Goal: Transaction & Acquisition: Purchase product/service

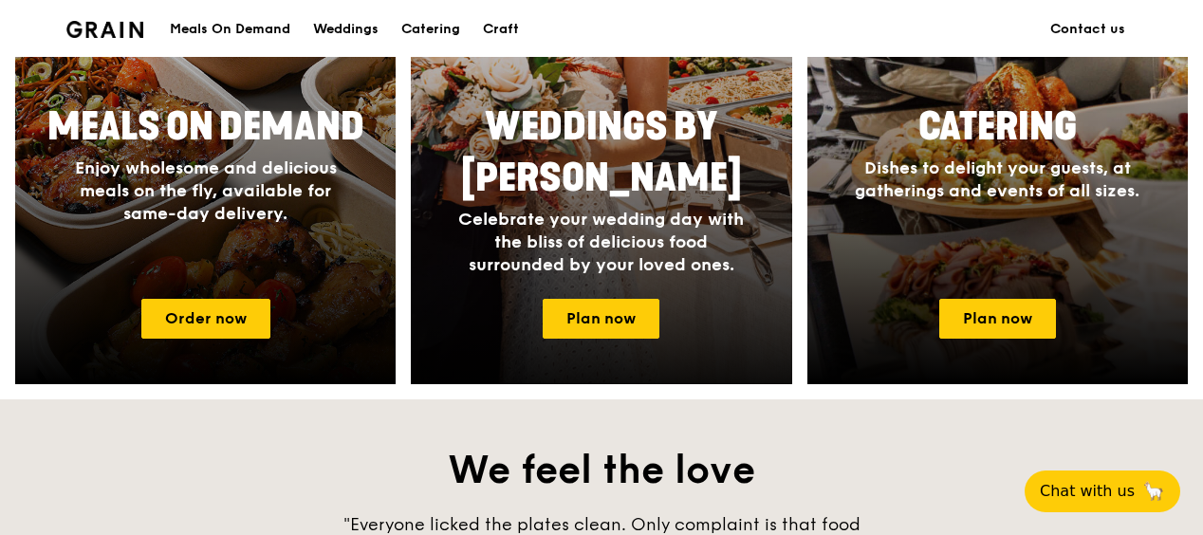
scroll to position [1139, 0]
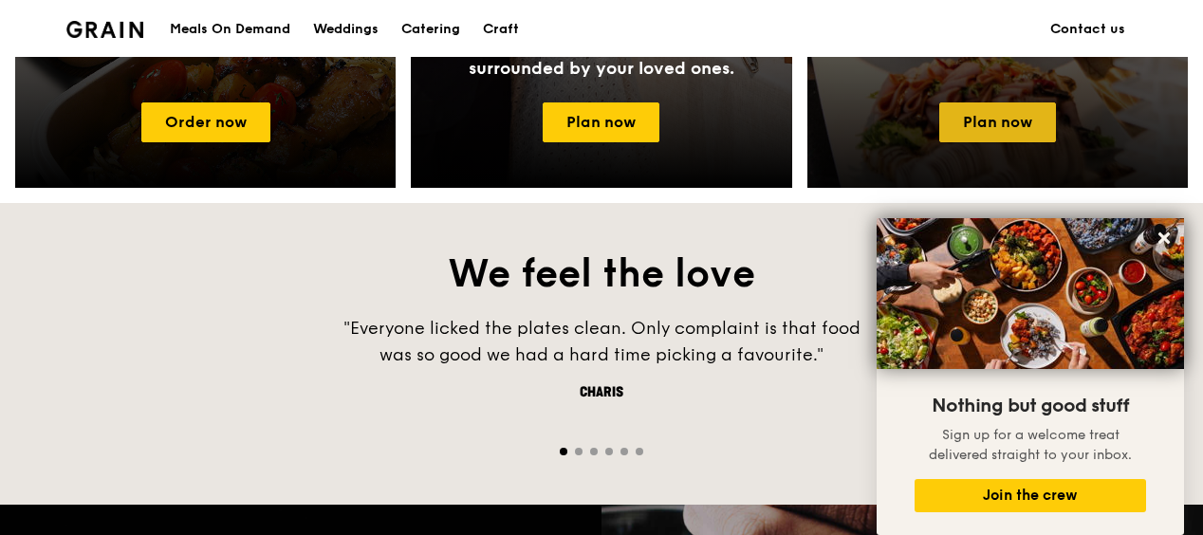
click at [1005, 117] on link "Plan now" at bounding box center [998, 123] width 117 height 40
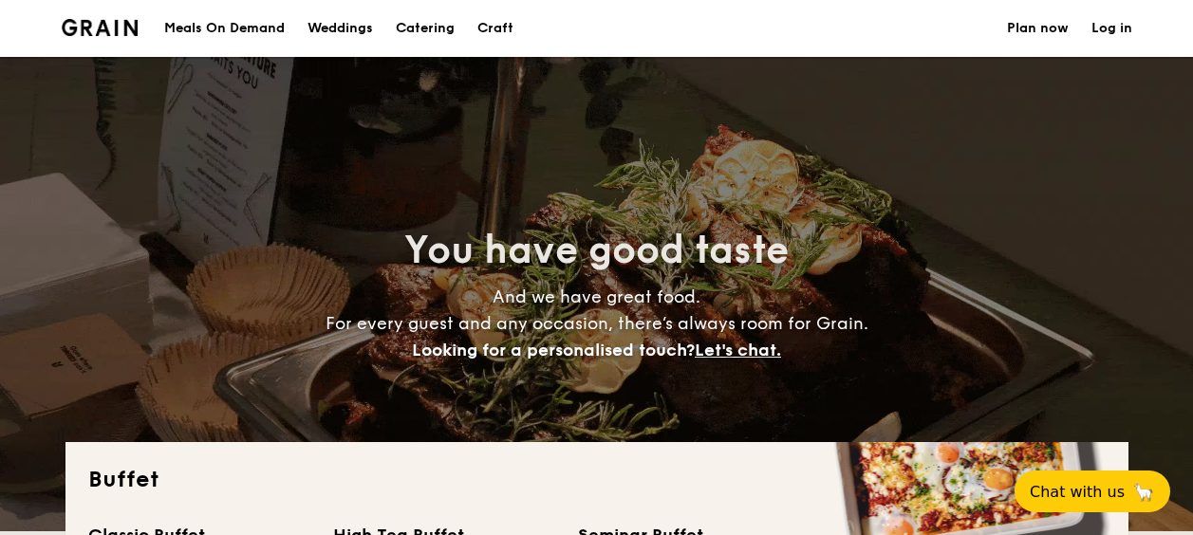
select select
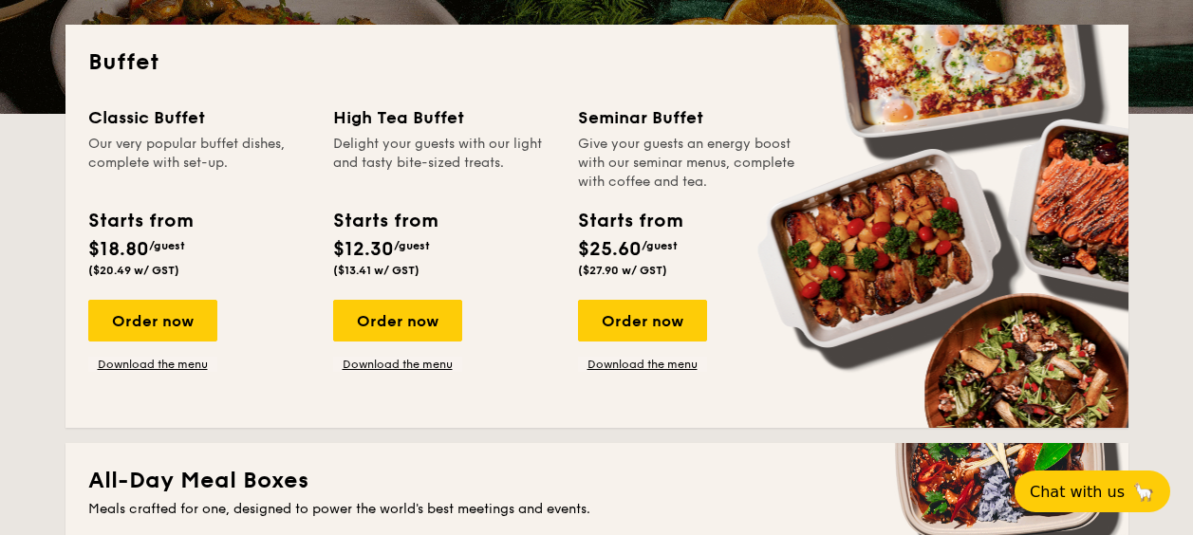
scroll to position [380, 0]
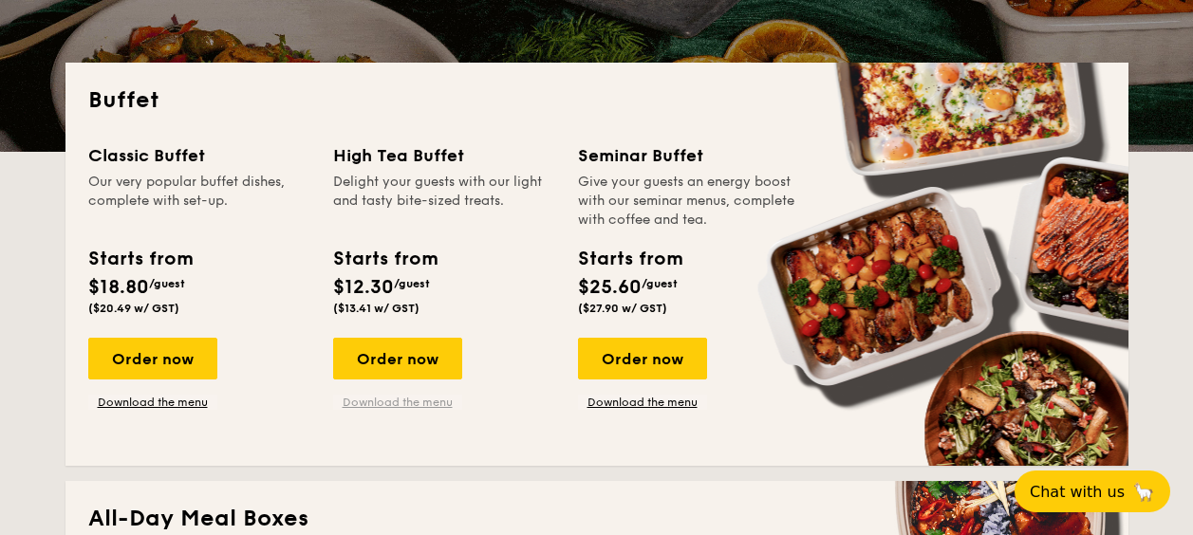
click at [331, 298] on div "Starts from $12.30 /guest ($13.41 w/ GST)" at bounding box center [385, 280] width 119 height 70
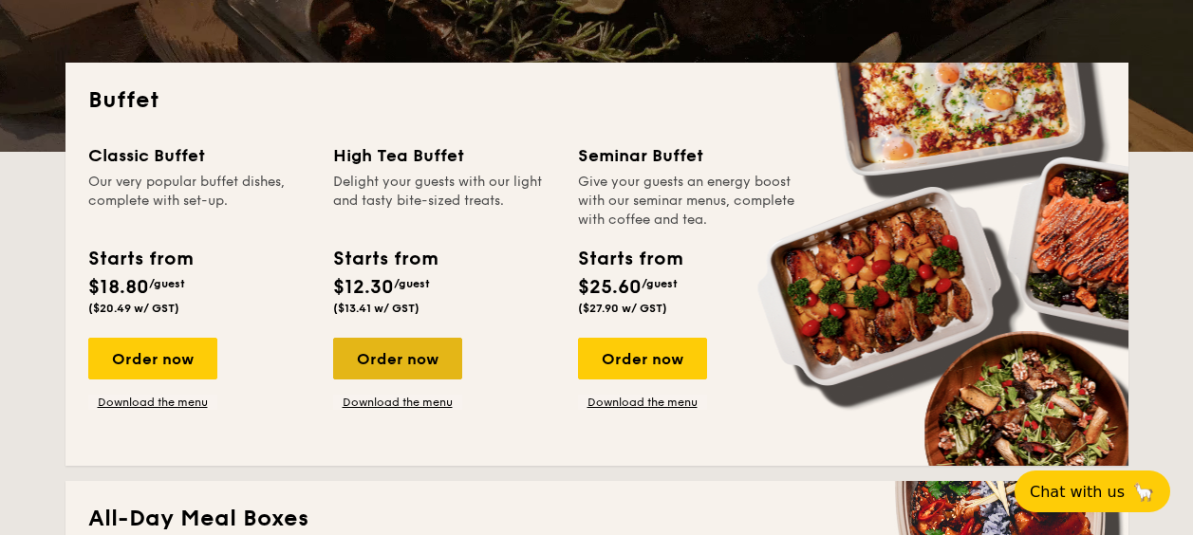
click at [379, 351] on div "Order now" at bounding box center [397, 359] width 129 height 42
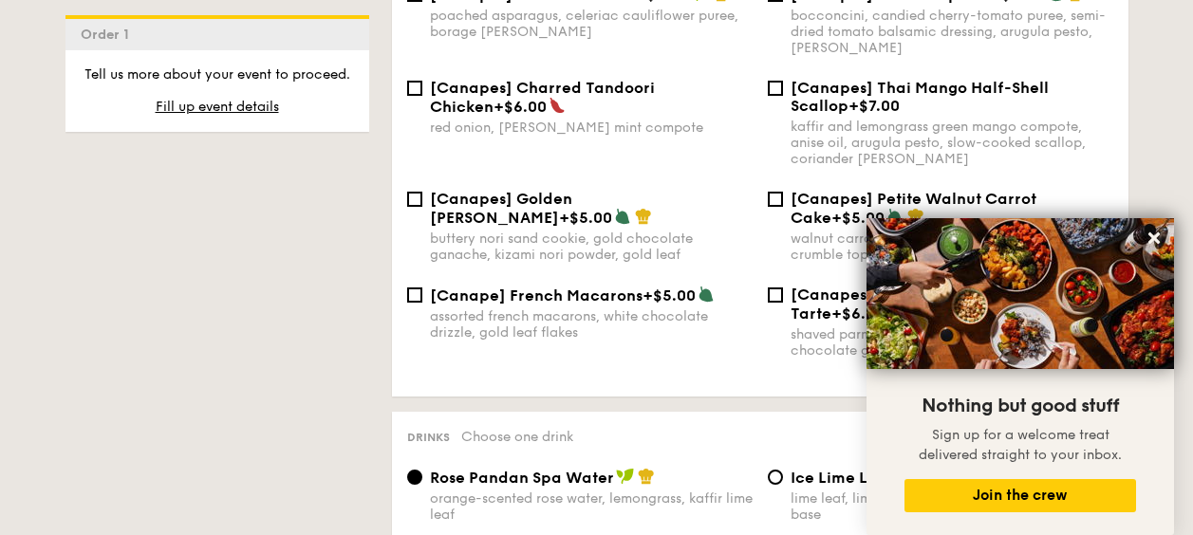
scroll to position [2707, 0]
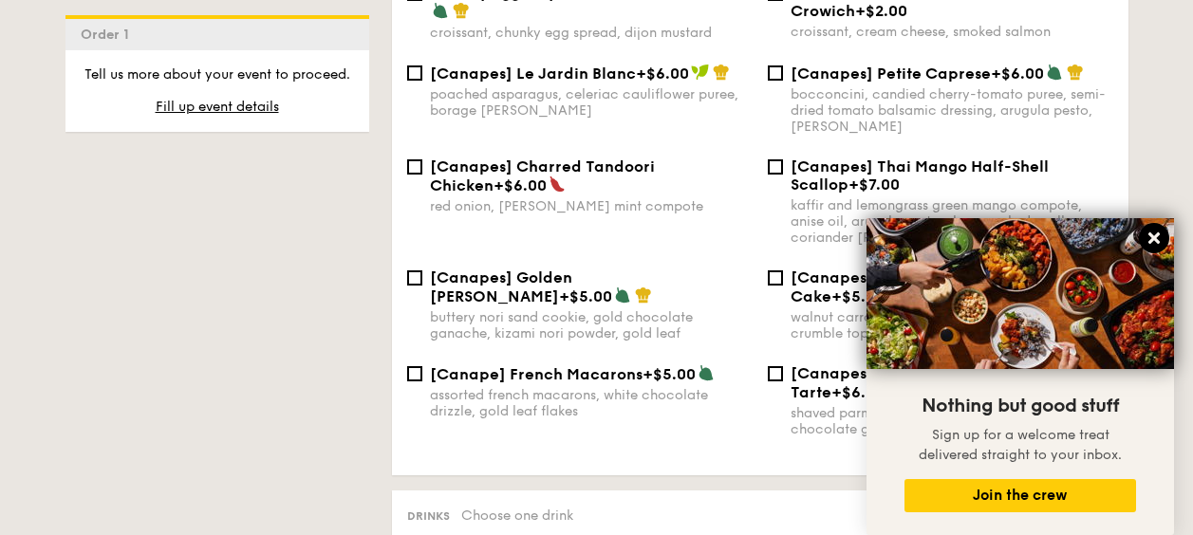
click at [1158, 238] on icon at bounding box center [1154, 238] width 17 height 17
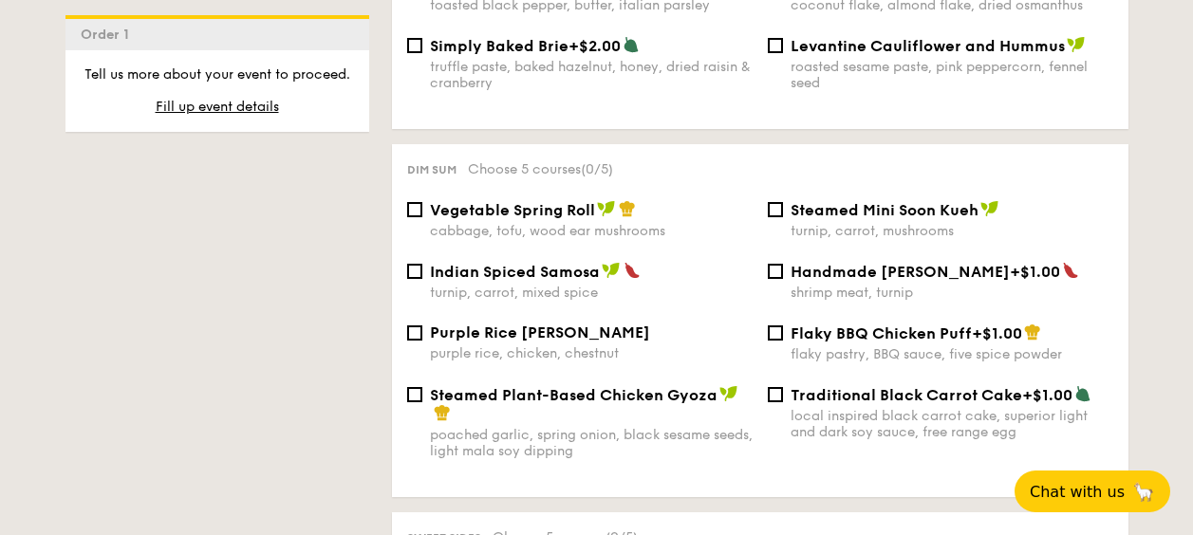
scroll to position [377, 0]
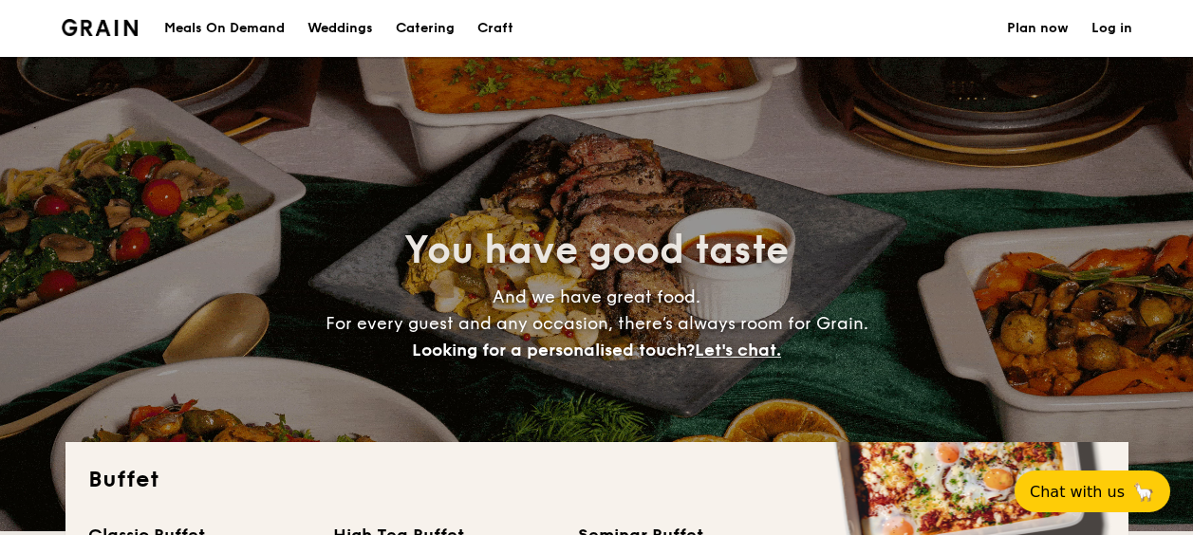
select select
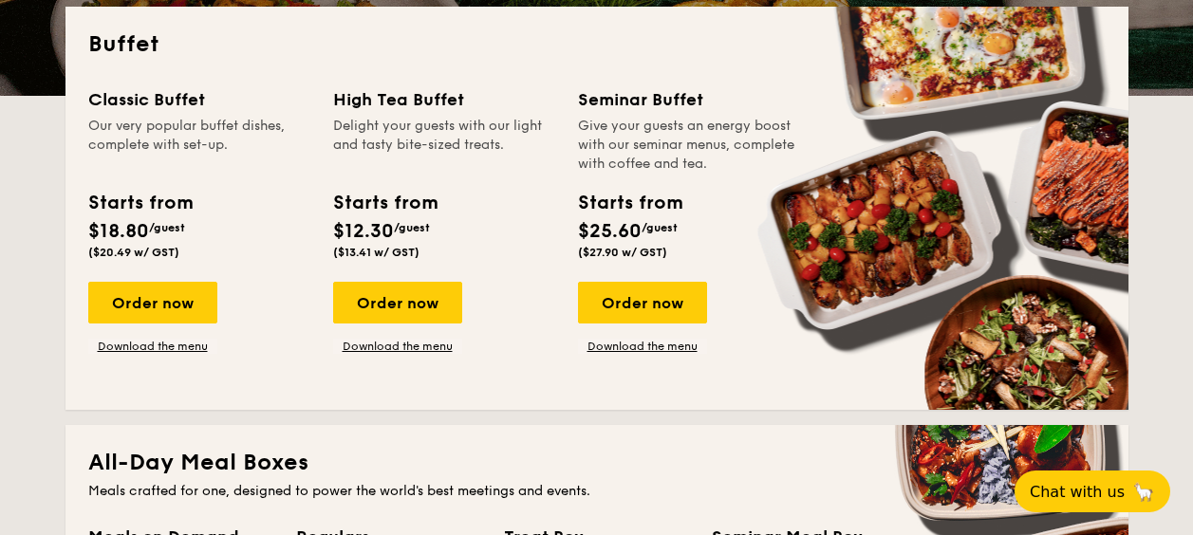
scroll to position [436, 0]
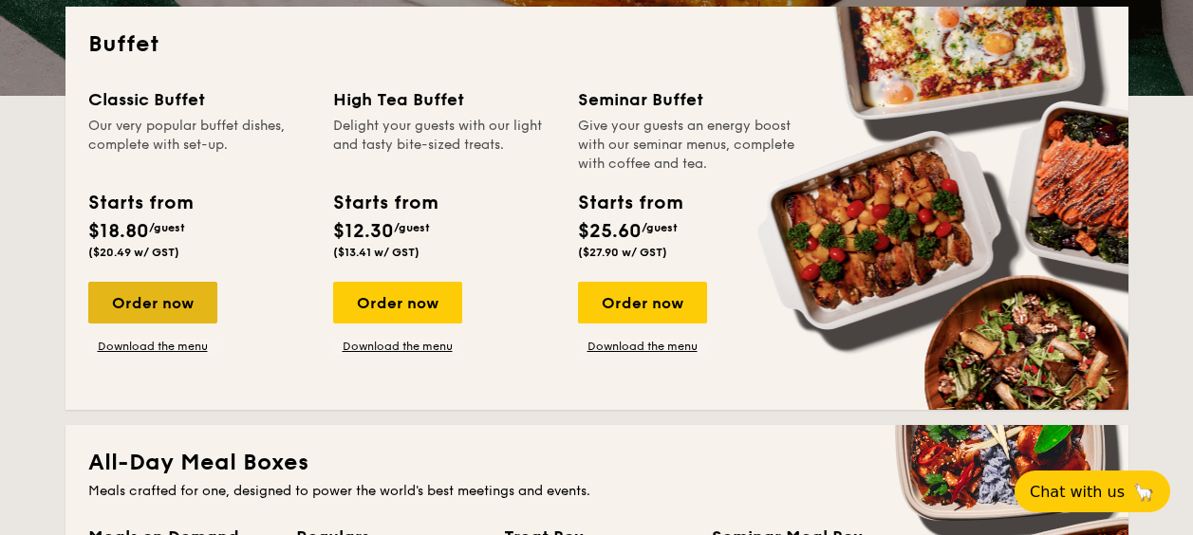
click at [113, 293] on div "Order now" at bounding box center [152, 303] width 129 height 42
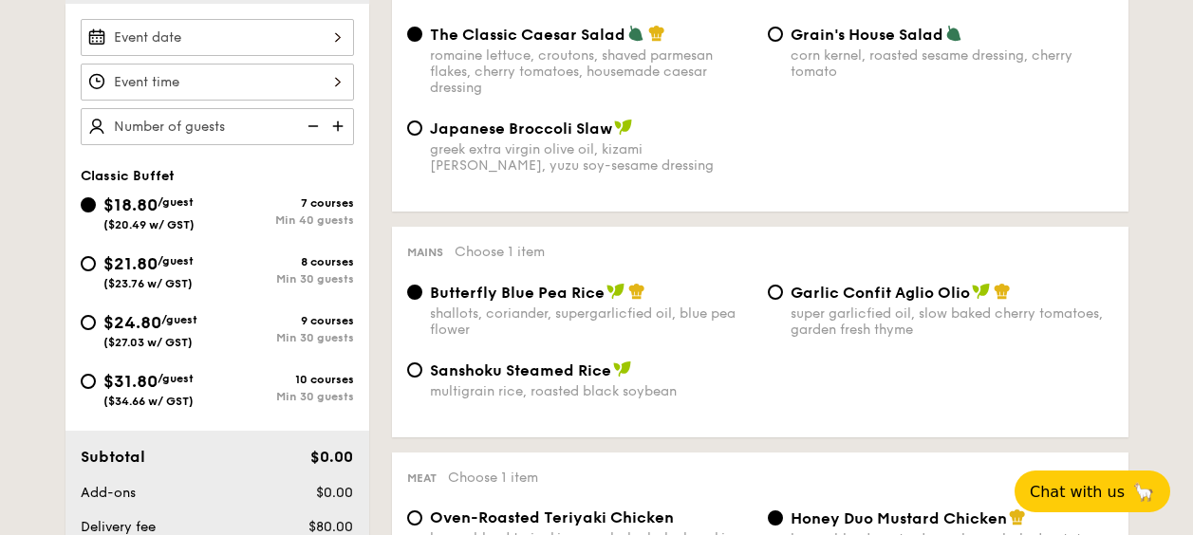
scroll to position [568, 0]
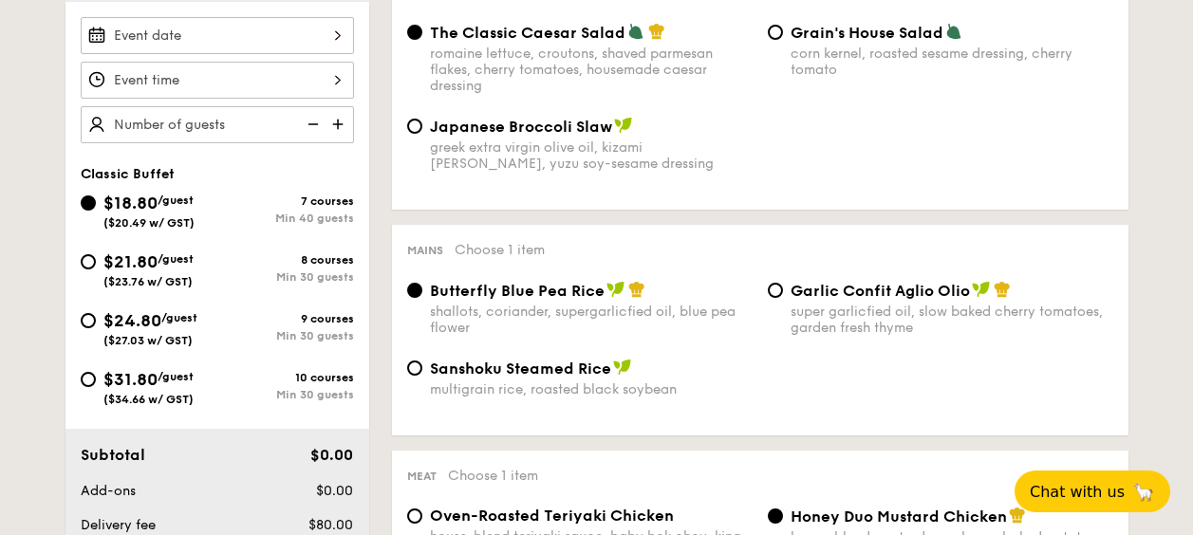
click at [195, 343] on div "$24.80 /guest ($27.03 w/ GST)" at bounding box center [150, 328] width 94 height 40
click at [96, 328] on input "$24.80 /guest ($27.03 w/ GST) 9 courses Min 30 guests" at bounding box center [88, 320] width 15 height 15
radio input "true"
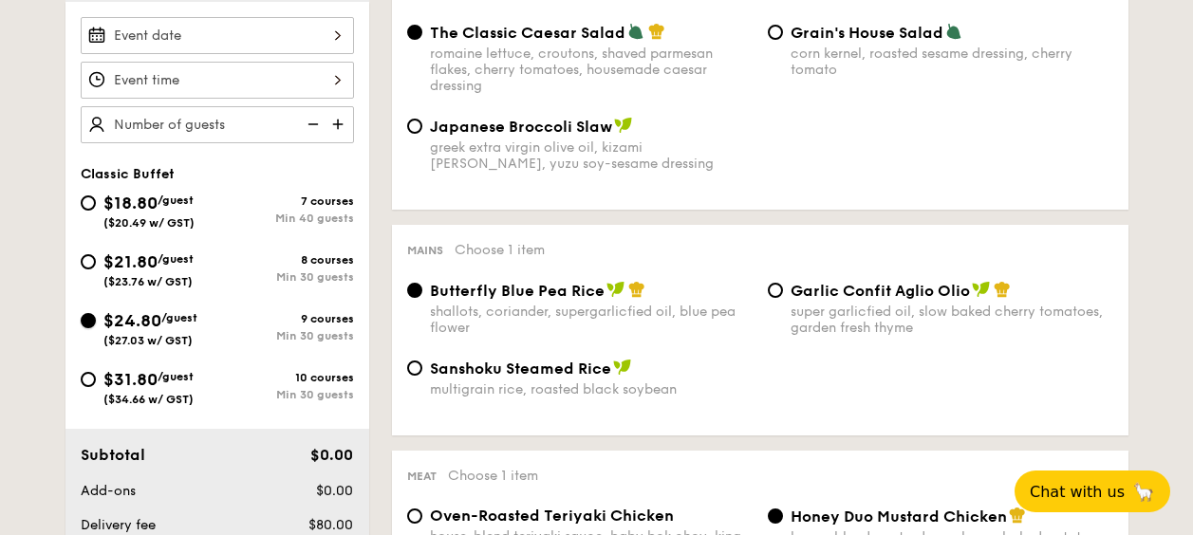
radio input "true"
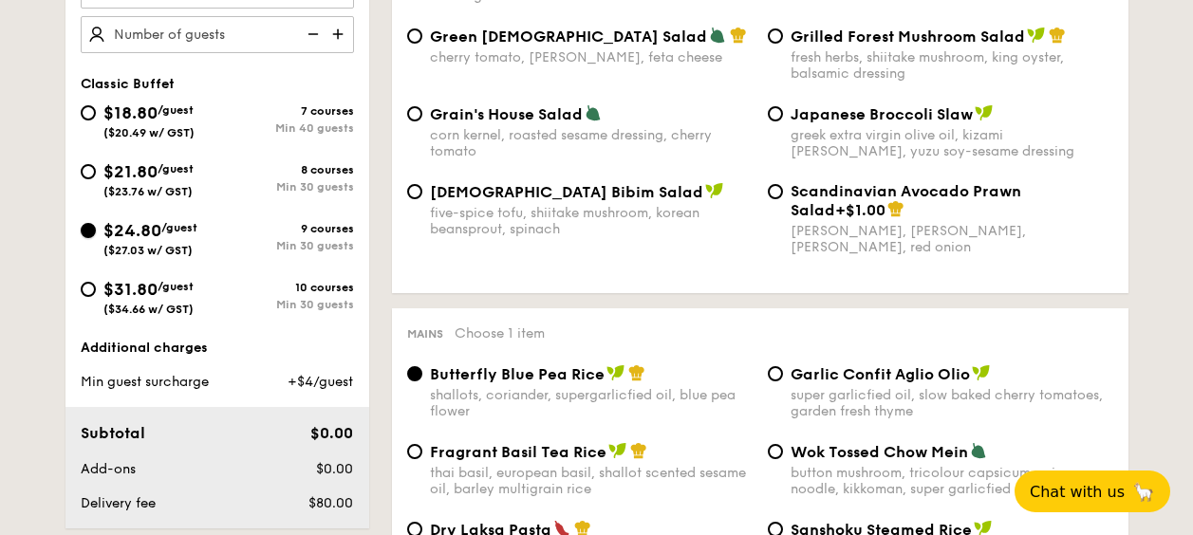
scroll to position [755, 0]
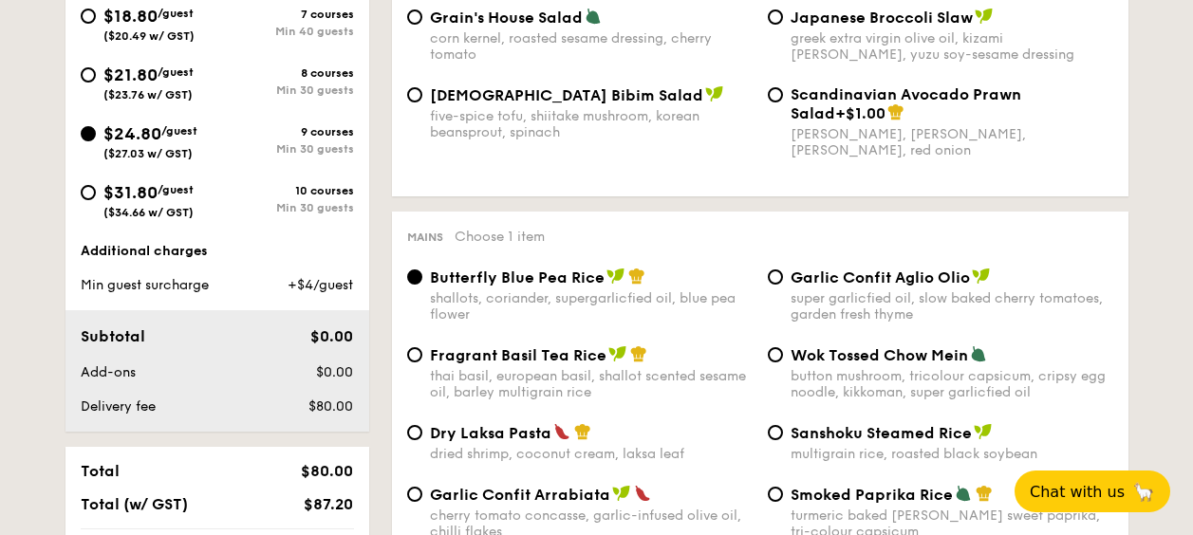
select select
